Goal: Transaction & Acquisition: Purchase product/service

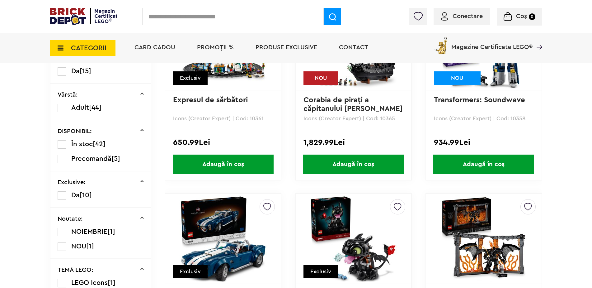
scroll to position [70, 0]
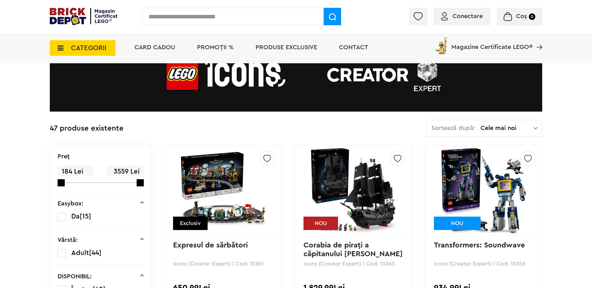
click at [69, 15] on img at bounding box center [84, 16] width 68 height 17
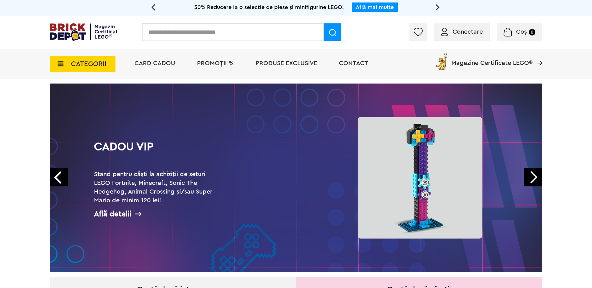
click at [537, 180] on link "Next" at bounding box center [533, 177] width 18 height 18
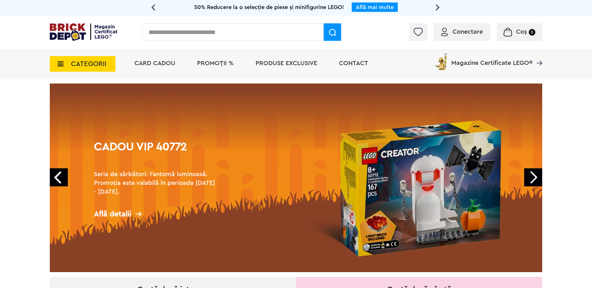
click at [64, 62] on span "CATEGORII" at bounding box center [83, 64] width 66 height 16
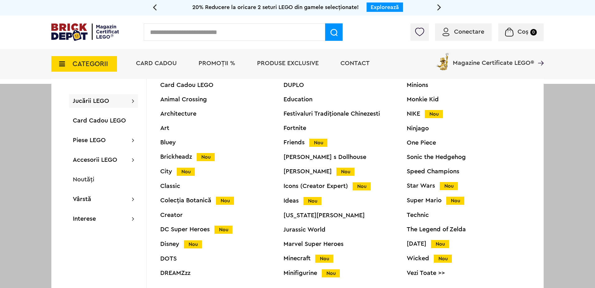
scroll to position [21, 0]
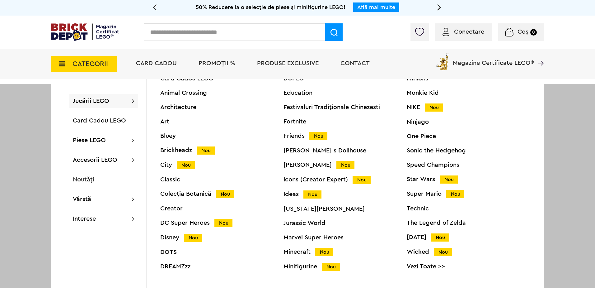
click at [161, 29] on input "text" at bounding box center [234, 31] width 181 height 17
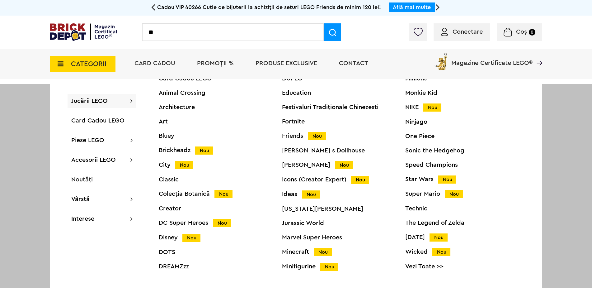
type input "*"
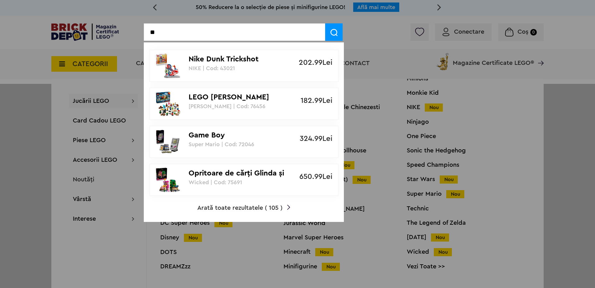
type input "*"
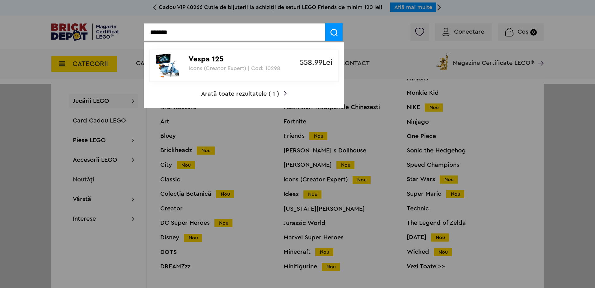
type input "*******"
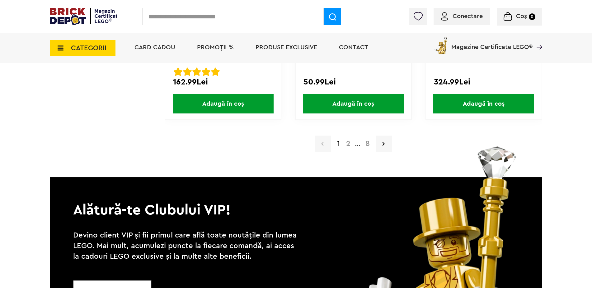
scroll to position [1349, 0]
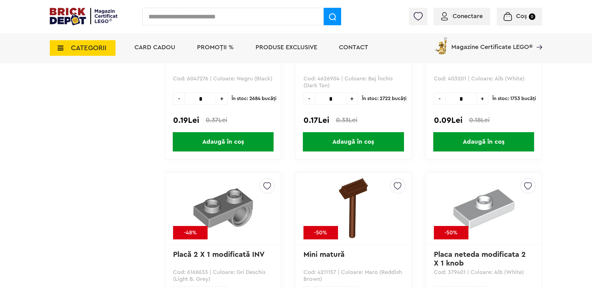
scroll to position [4151, 0]
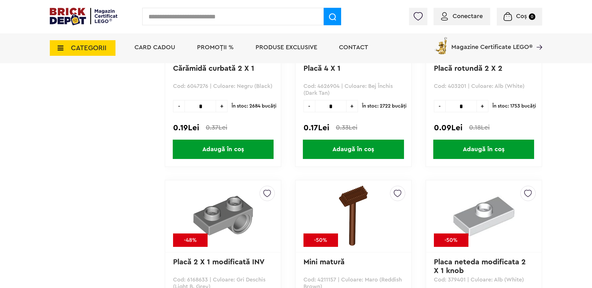
click at [463, 15] on span "Conectare" at bounding box center [468, 16] width 30 height 6
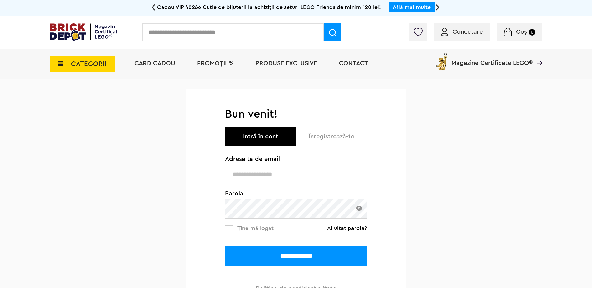
click at [245, 166] on input "text" at bounding box center [296, 174] width 142 height 20
type input "**********"
click at [270, 256] on input "**********" at bounding box center [296, 255] width 142 height 20
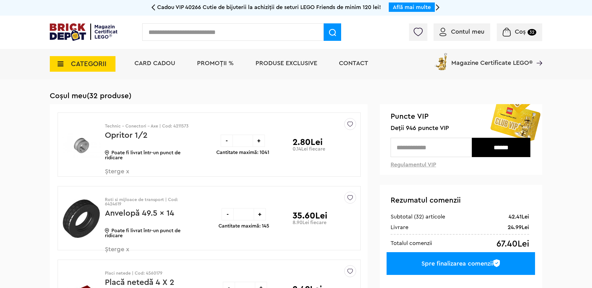
click at [86, 59] on span "CATEGORII" at bounding box center [83, 64] width 66 height 16
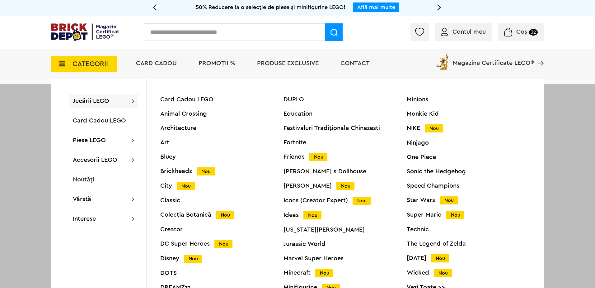
click at [28, 123] on div at bounding box center [297, 228] width 595 height 288
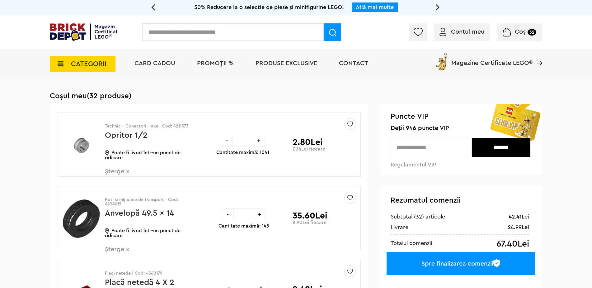
click at [73, 67] on span "CATEGORII" at bounding box center [88, 63] width 35 height 7
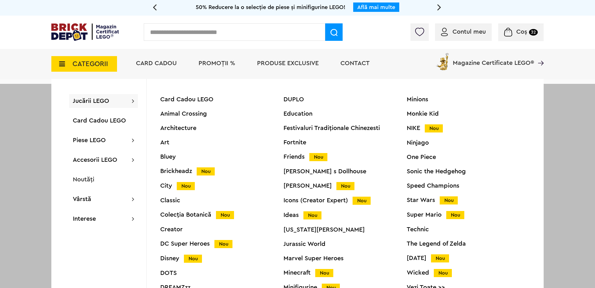
click at [26, 125] on div at bounding box center [297, 228] width 595 height 288
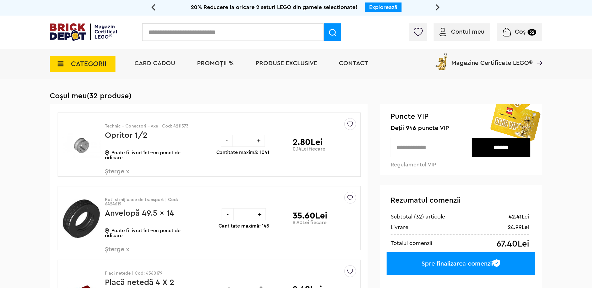
click at [76, 61] on span "CATEGORII" at bounding box center [88, 63] width 35 height 7
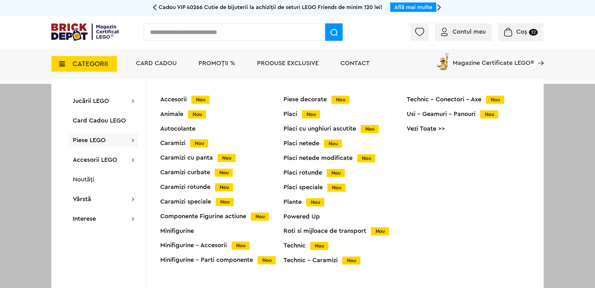
click at [295, 231] on div "Roti si mijloace de transport Nou" at bounding box center [345, 231] width 123 height 7
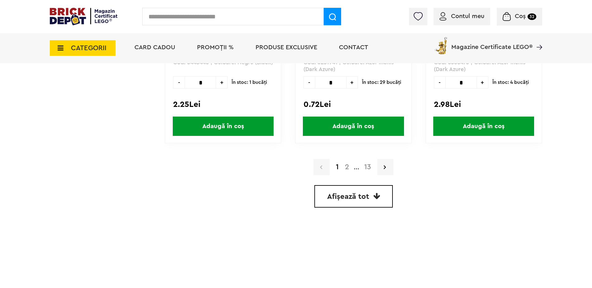
scroll to position [1806, 0]
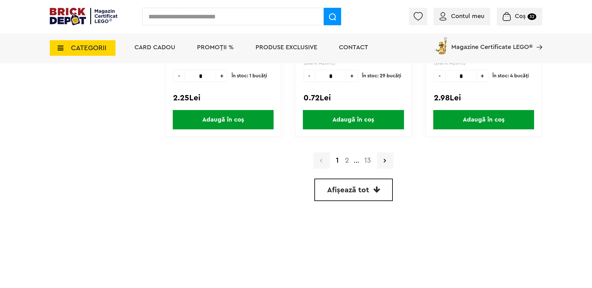
click at [345, 159] on link "2" at bounding box center [347, 160] width 11 height 7
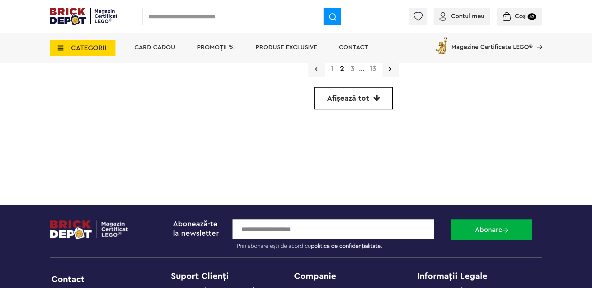
scroll to position [1889, 0]
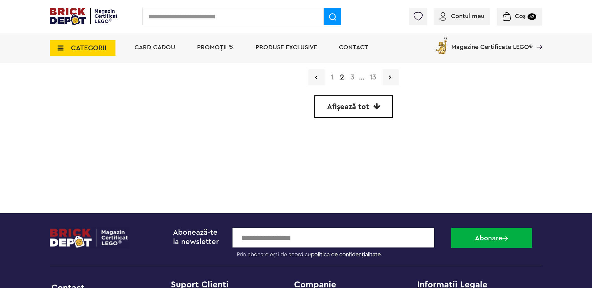
click at [350, 77] on link "3" at bounding box center [352, 76] width 10 height 7
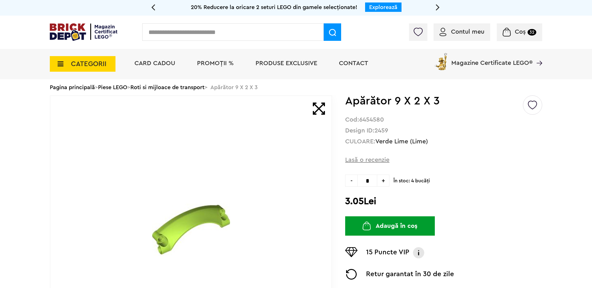
click at [387, 181] on span "+" at bounding box center [383, 180] width 12 height 12
type input "*"
click at [386, 225] on button "Adaugă în coș" at bounding box center [390, 225] width 90 height 19
click at [509, 34] on img at bounding box center [507, 32] width 8 height 9
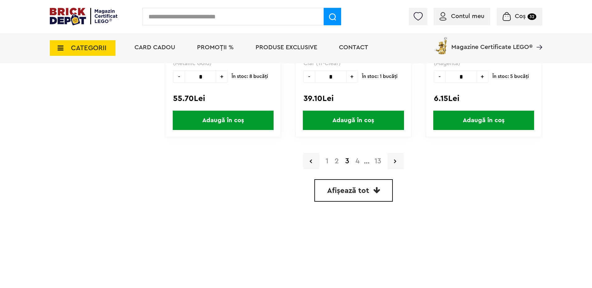
scroll to position [1806, 0]
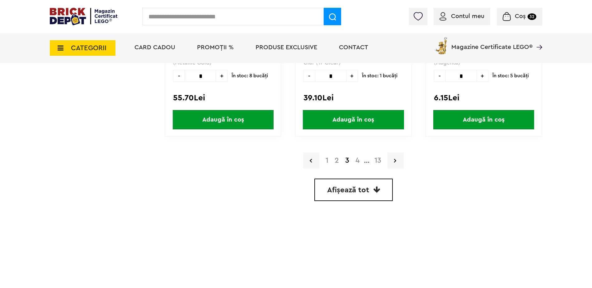
click at [359, 162] on link "4" at bounding box center [357, 160] width 10 height 7
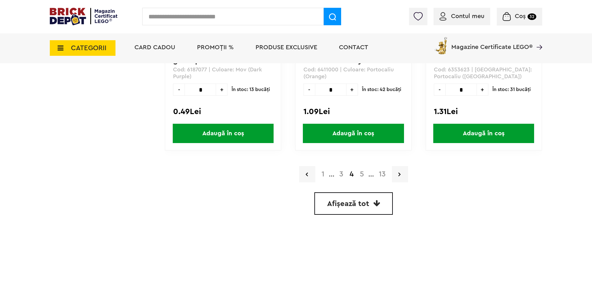
scroll to position [1785, 0]
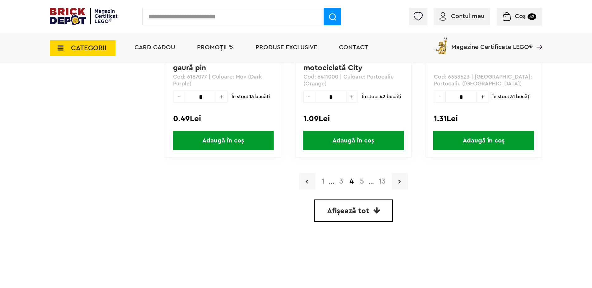
click at [363, 179] on link "5" at bounding box center [362, 180] width 10 height 7
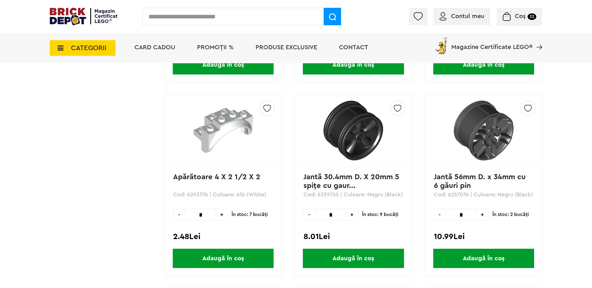
scroll to position [913, 0]
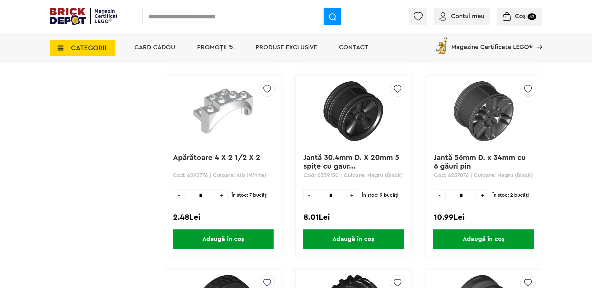
click at [351, 196] on span "+" at bounding box center [352, 195] width 12 height 12
type input "*"
click at [347, 240] on span "Adaugă în coș" at bounding box center [353, 238] width 101 height 19
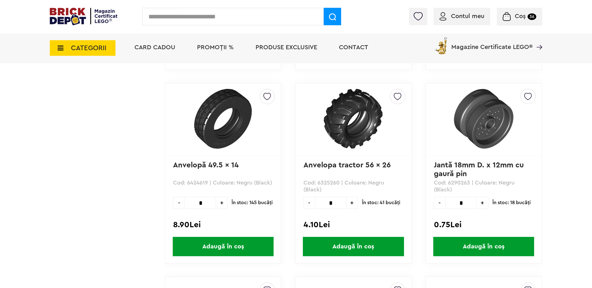
scroll to position [1100, 0]
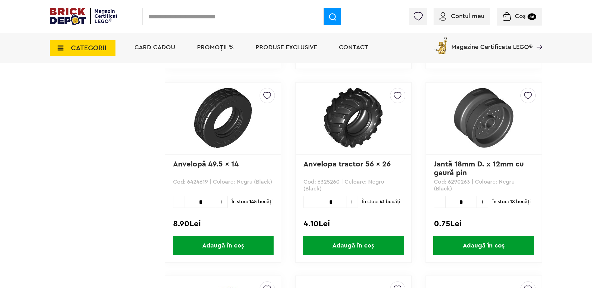
click at [353, 202] on span "+" at bounding box center [352, 202] width 12 height 12
type input "*"
click at [351, 249] on span "Adaugă în coș" at bounding box center [353, 245] width 101 height 19
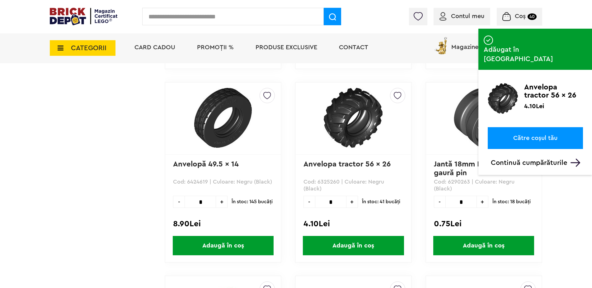
click at [221, 204] on span "+" at bounding box center [222, 202] width 12 height 12
type input "*"
drag, startPoint x: 221, startPoint y: 204, endPoint x: 222, endPoint y: 246, distance: 41.4
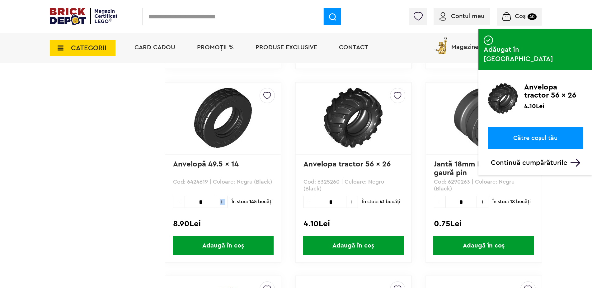
click at [222, 246] on span "Adaugă în coș" at bounding box center [223, 245] width 101 height 19
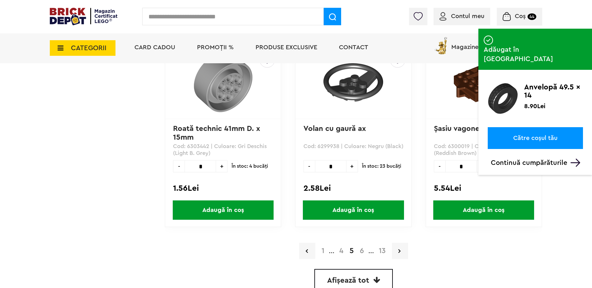
scroll to position [1722, 0]
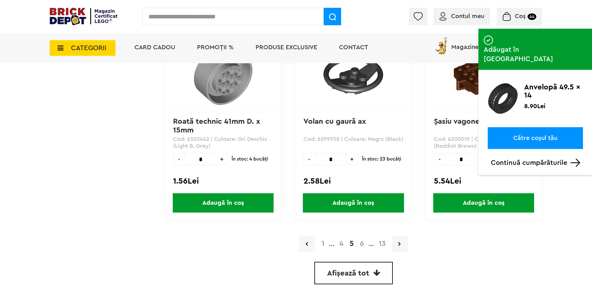
click at [362, 242] on link "6" at bounding box center [362, 243] width 10 height 7
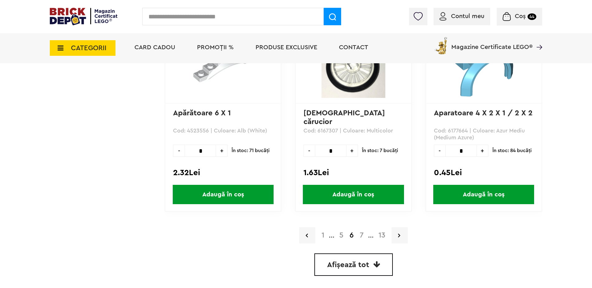
scroll to position [1743, 0]
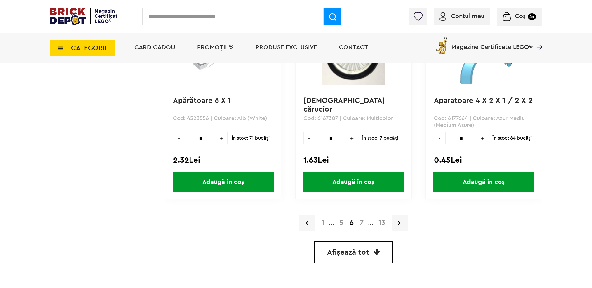
click at [361, 219] on link "7" at bounding box center [362, 222] width 10 height 7
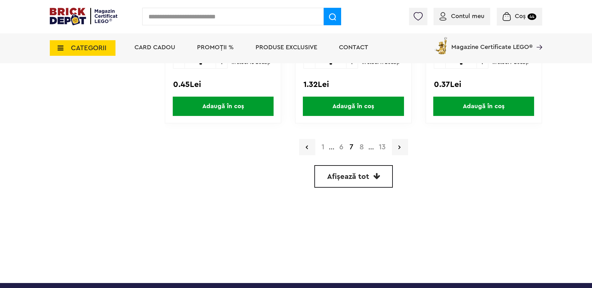
scroll to position [1826, 0]
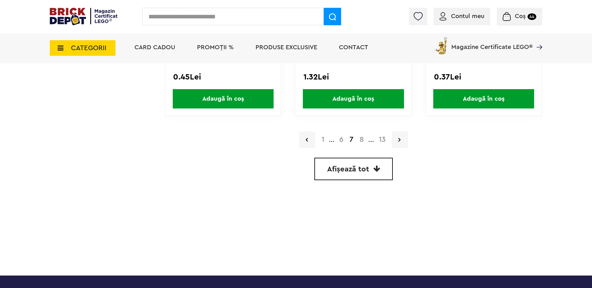
click at [359, 137] on link "8" at bounding box center [361, 139] width 11 height 7
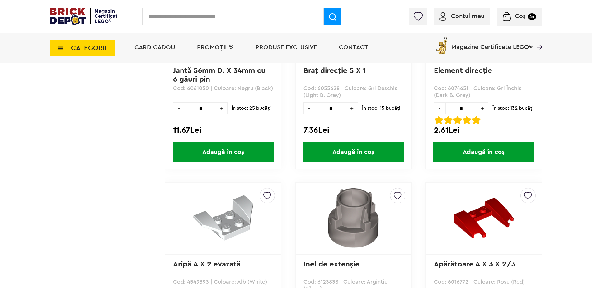
scroll to position [892, 0]
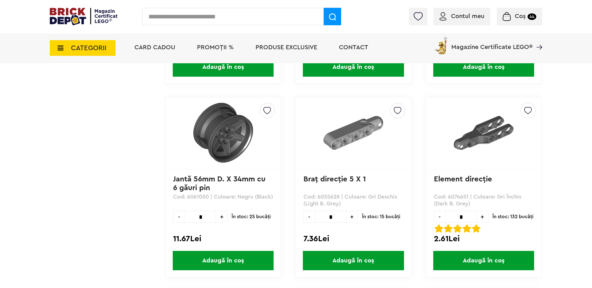
click at [222, 216] on span "+" at bounding box center [222, 216] width 12 height 12
type input "*"
drag, startPoint x: 222, startPoint y: 216, endPoint x: 223, endPoint y: 262, distance: 46.1
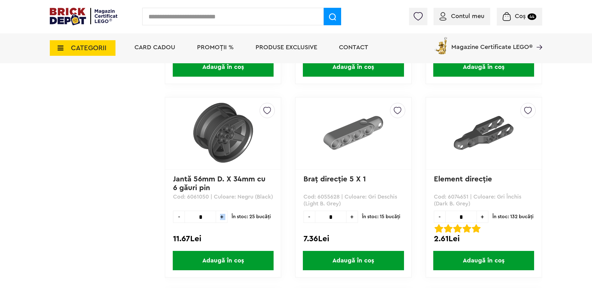
click at [223, 262] on span "Adaugă în coș" at bounding box center [223, 260] width 101 height 19
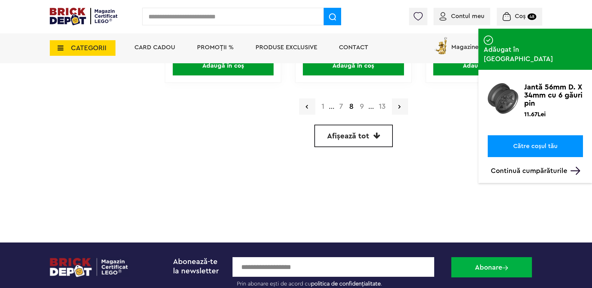
scroll to position [1867, 0]
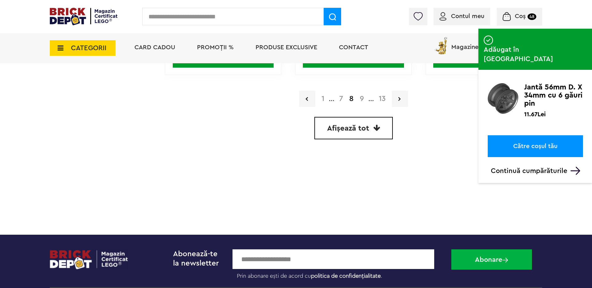
click at [364, 101] on link "9" at bounding box center [362, 98] width 10 height 7
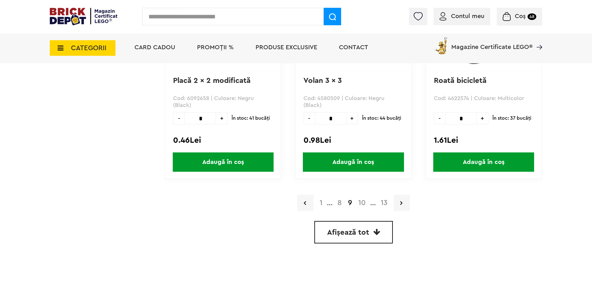
scroll to position [1764, 0]
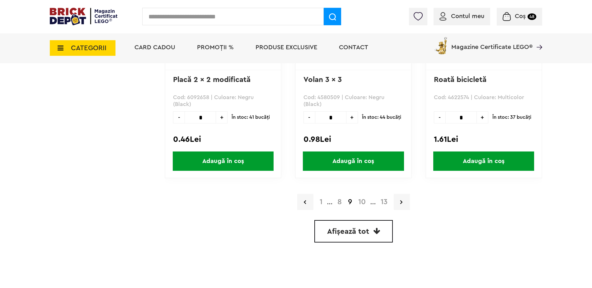
click at [363, 204] on link "10" at bounding box center [362, 201] width 14 height 7
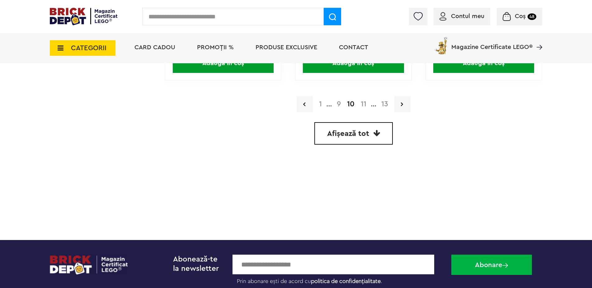
scroll to position [1868, 0]
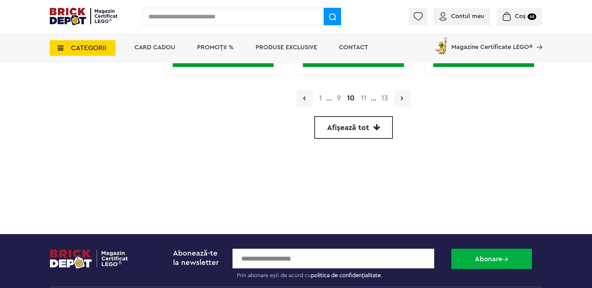
click at [364, 99] on link "11" at bounding box center [364, 97] width 12 height 7
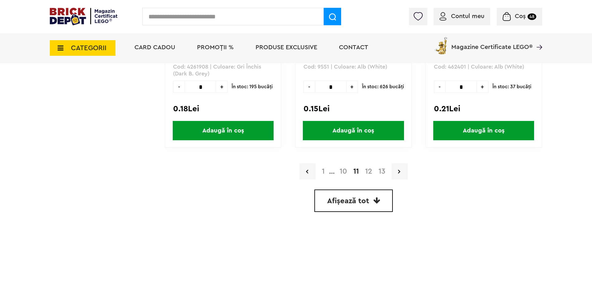
scroll to position [1785, 0]
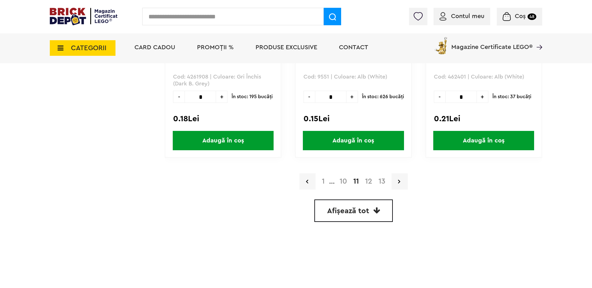
click at [369, 181] on link "12" at bounding box center [368, 180] width 13 height 7
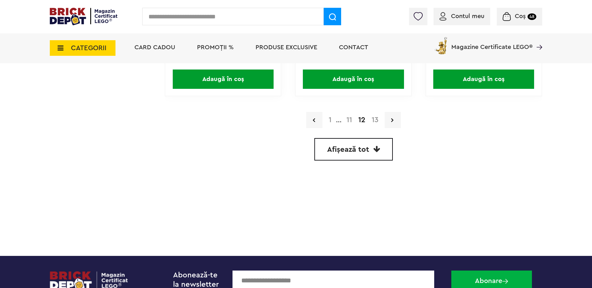
scroll to position [1847, 0]
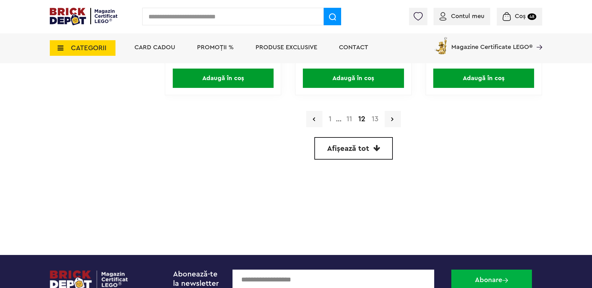
click at [375, 118] on link "13" at bounding box center [375, 118] width 13 height 7
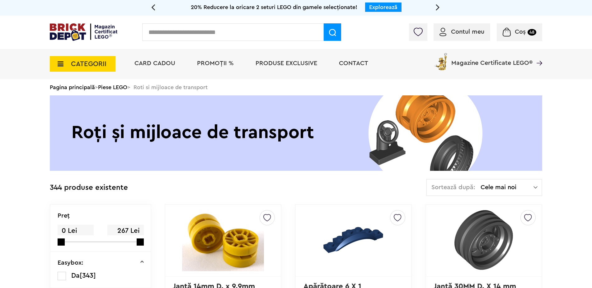
click at [81, 66] on span "CATEGORII" at bounding box center [88, 63] width 35 height 7
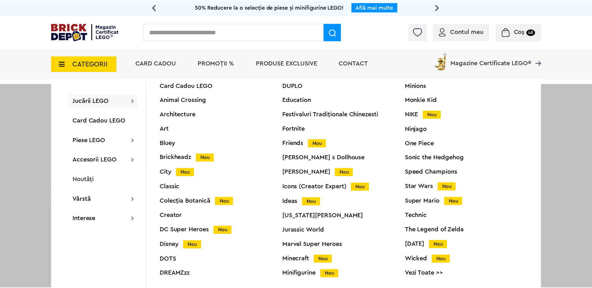
scroll to position [21, 0]
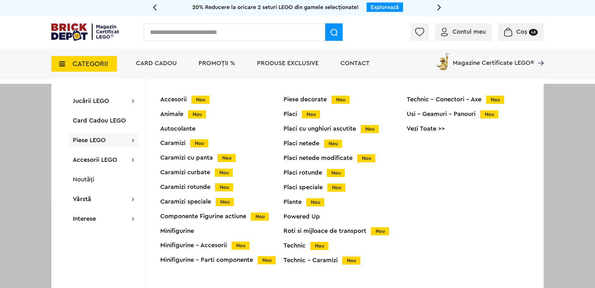
click at [290, 246] on div "Technic Nou" at bounding box center [345, 245] width 123 height 7
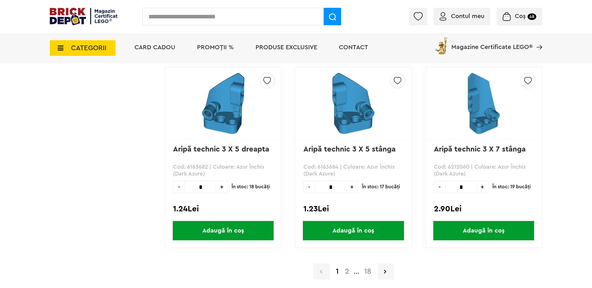
scroll to position [1701, 0]
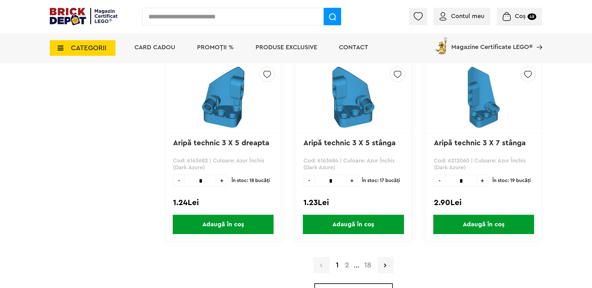
click at [211, 233] on span "Adaugă în coș" at bounding box center [223, 223] width 101 height 19
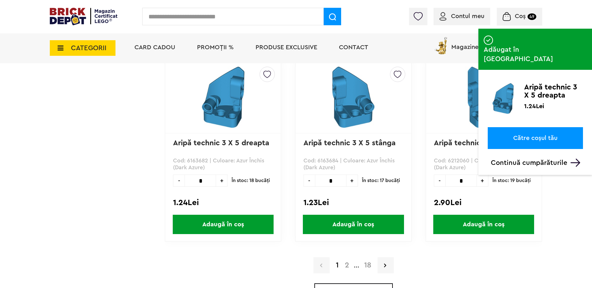
click at [350, 224] on span "Adaugă în coș" at bounding box center [353, 223] width 101 height 19
click at [472, 220] on span "Adaugă în coș" at bounding box center [483, 223] width 101 height 19
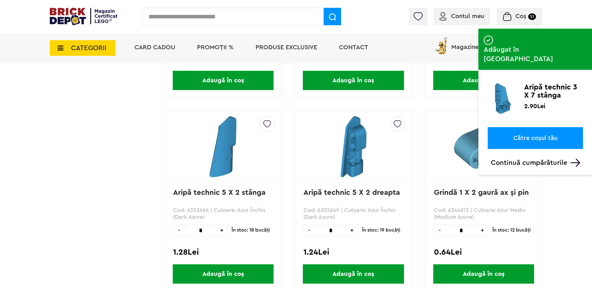
scroll to position [1452, 0]
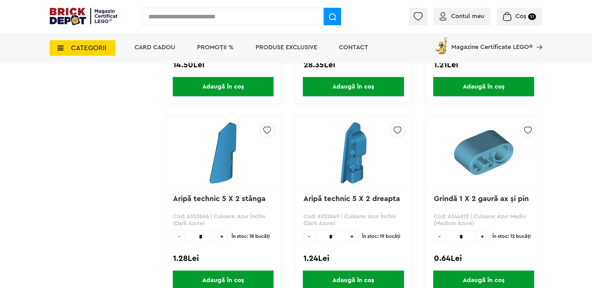
click at [352, 235] on span "+" at bounding box center [352, 236] width 12 height 12
type input "*"
click at [220, 238] on span "+" at bounding box center [222, 236] width 12 height 12
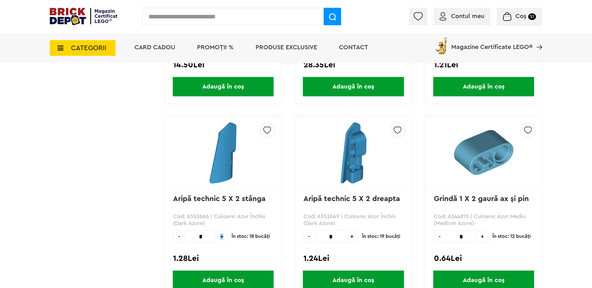
type input "*"
drag, startPoint x: 220, startPoint y: 238, endPoint x: 216, endPoint y: 281, distance: 43.2
click at [216, 281] on span "Adaugă în coș" at bounding box center [223, 279] width 101 height 19
click at [336, 276] on span "Adaugă în coș" at bounding box center [353, 279] width 101 height 19
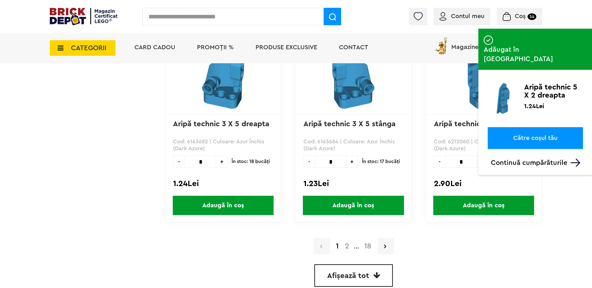
scroll to position [1722, 0]
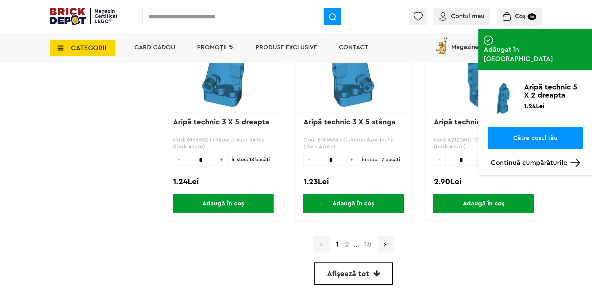
click at [345, 244] on link "2" at bounding box center [347, 243] width 11 height 7
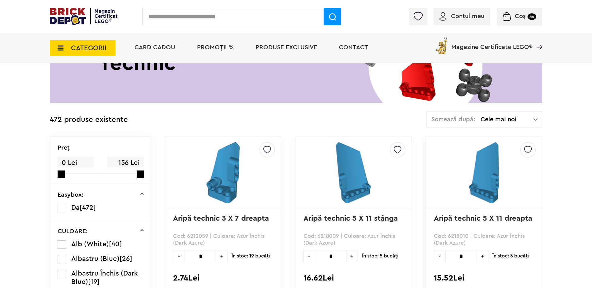
scroll to position [125, 0]
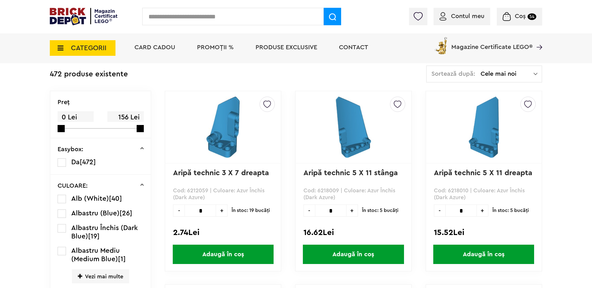
click at [219, 254] on span "Adaugă în coș" at bounding box center [223, 253] width 101 height 19
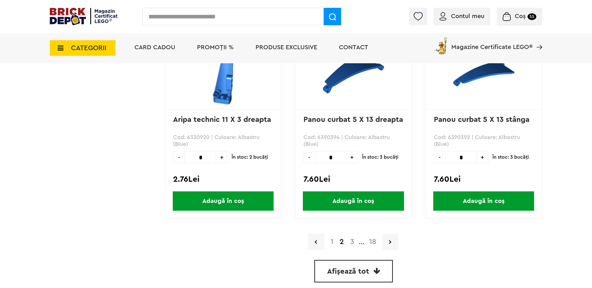
scroll to position [1722, 0]
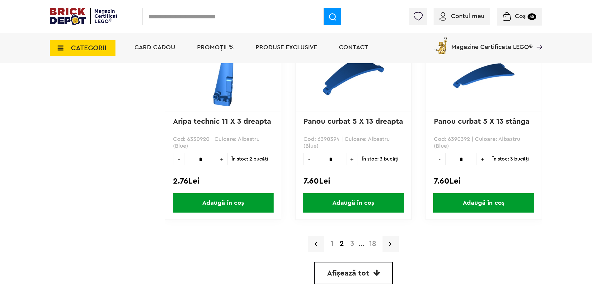
click at [353, 243] on link "3" at bounding box center [352, 243] width 10 height 7
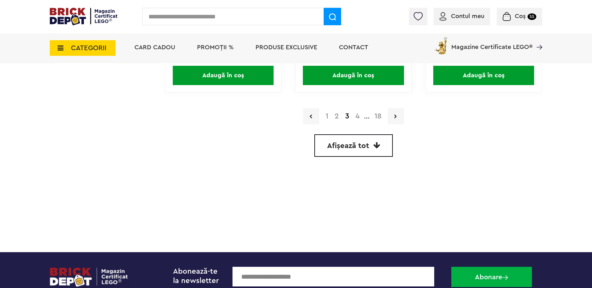
scroll to position [1847, 0]
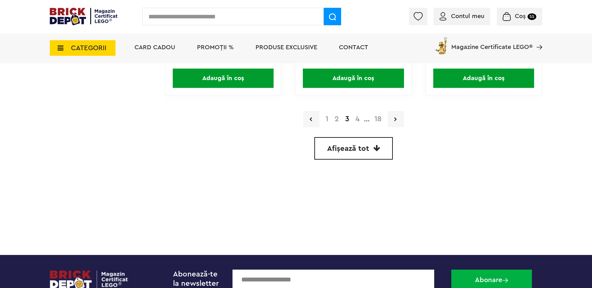
click at [357, 118] on link "4" at bounding box center [357, 118] width 10 height 7
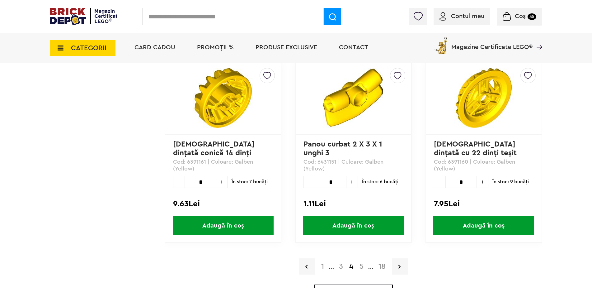
scroll to position [1681, 0]
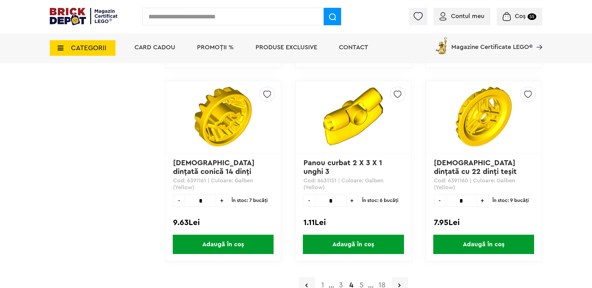
click at [360, 282] on link "5" at bounding box center [361, 284] width 10 height 7
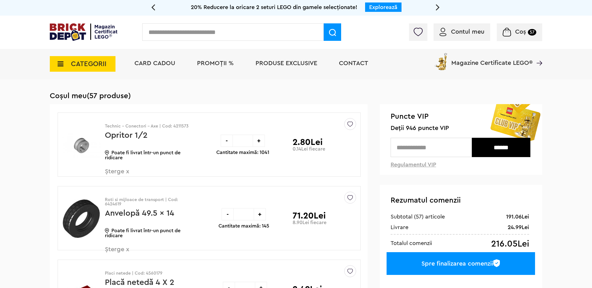
click at [225, 216] on div "-" at bounding box center [228, 214] width 12 height 12
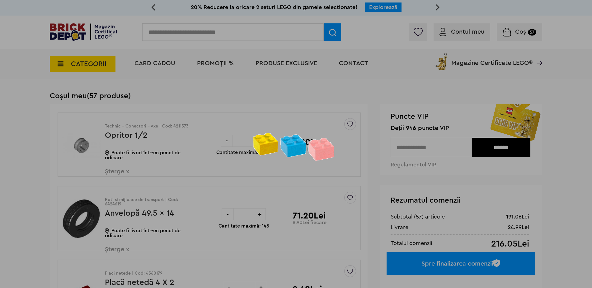
click at [225, 216] on div at bounding box center [296, 144] width 592 height 288
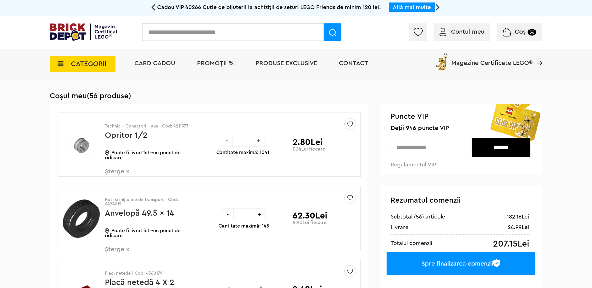
click at [247, 211] on input "*" at bounding box center [244, 214] width 20 height 12
type input "*"
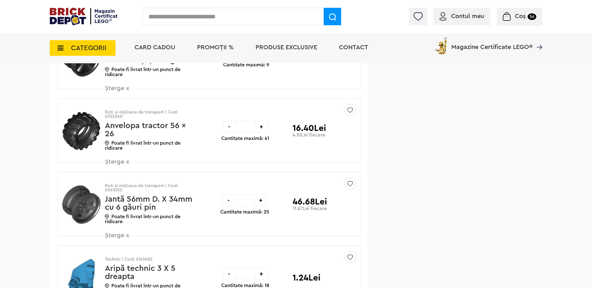
scroll to position [556, 0]
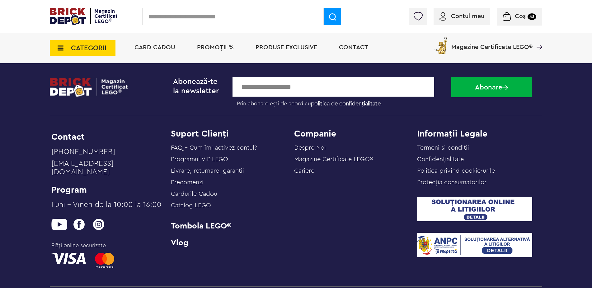
scroll to position [1329, 0]
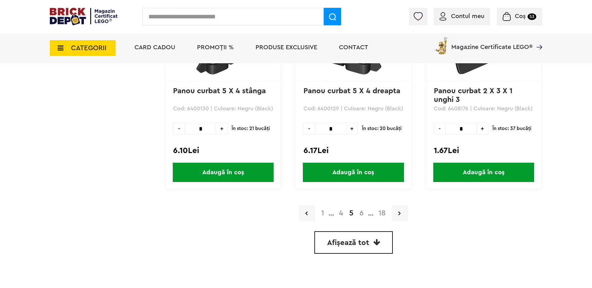
scroll to position [1909, 0]
